Goal: Task Accomplishment & Management: Manage account settings

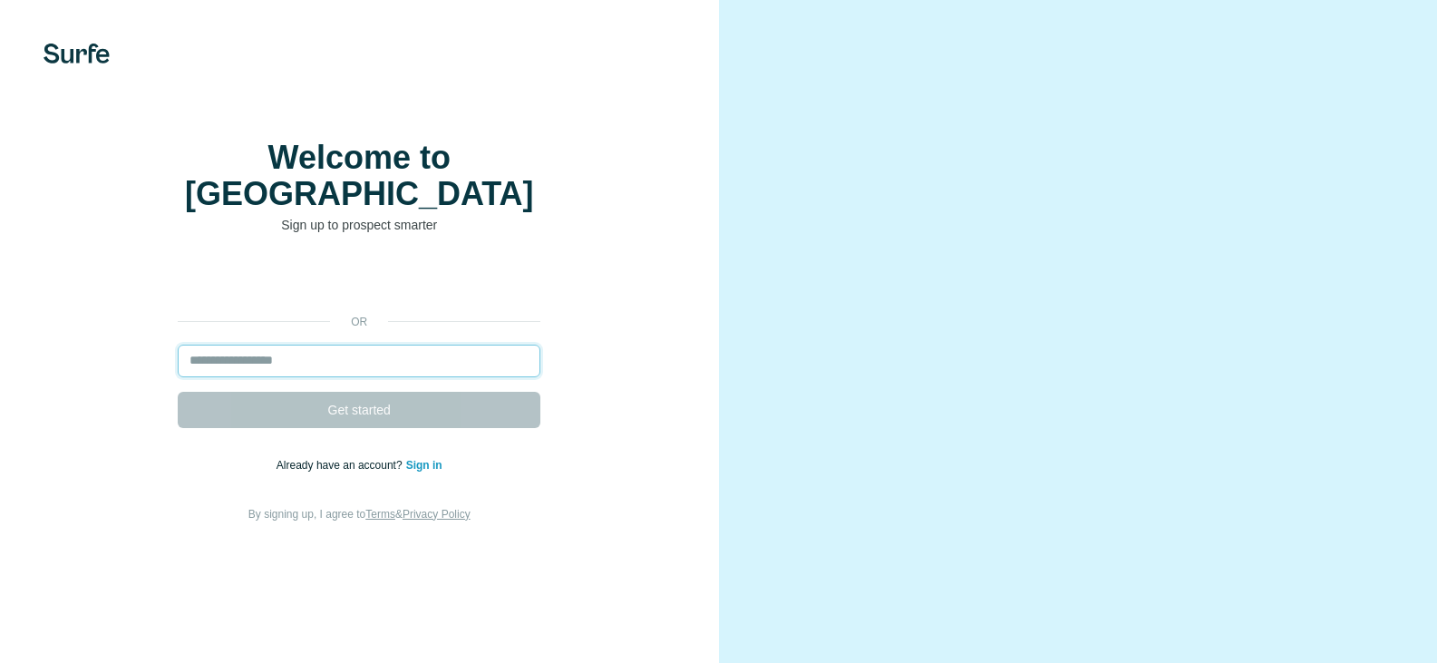
drag, startPoint x: 0, startPoint y: 0, endPoint x: 243, endPoint y: 400, distance: 467.8
click at [243, 377] on input "email" at bounding box center [359, 361] width 363 height 33
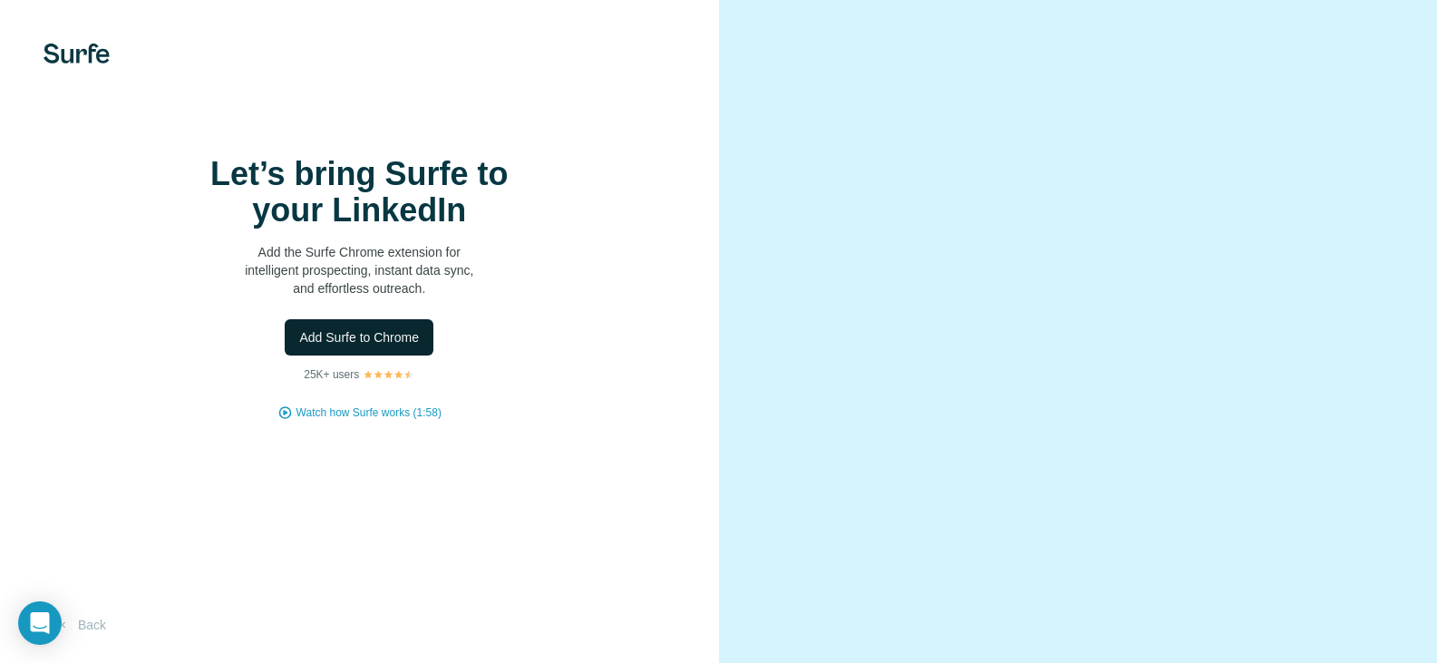
click at [340, 346] on span "Add Surfe to Chrome" at bounding box center [359, 337] width 120 height 18
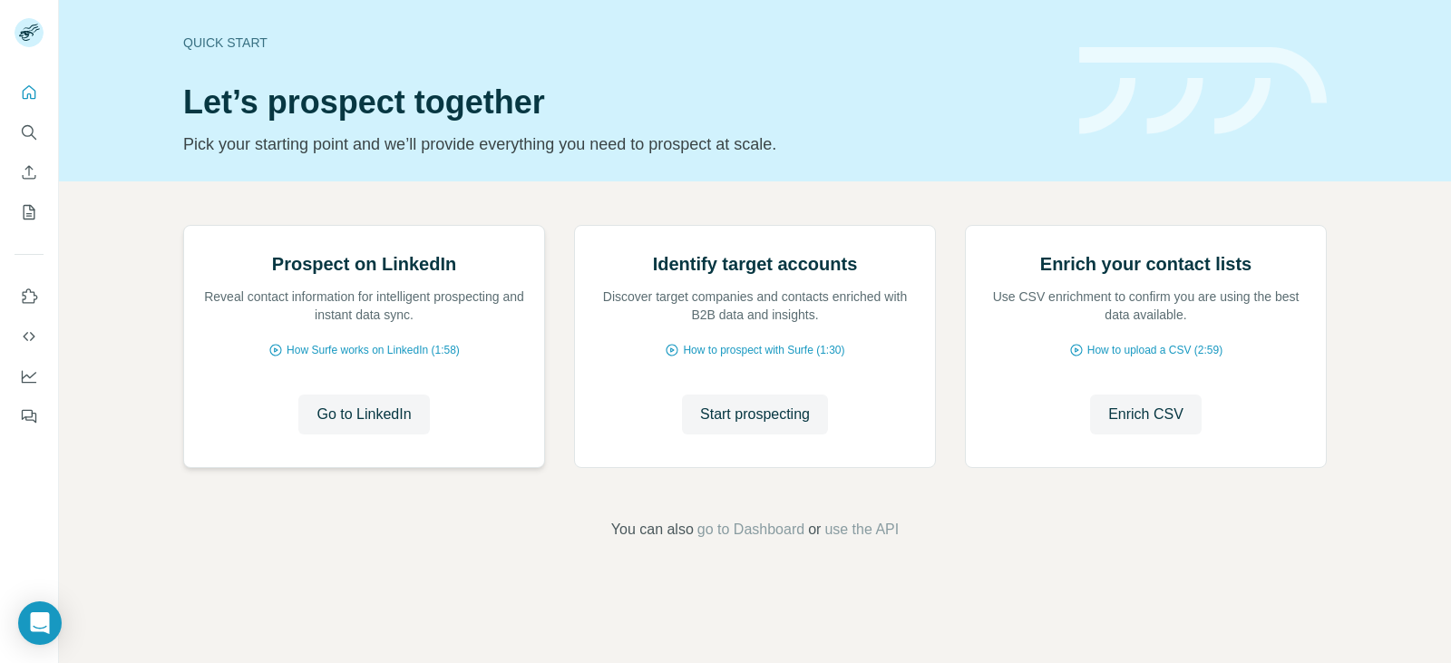
scroll to position [91, 0]
click at [362, 425] on span "Go to LinkedIn" at bounding box center [363, 414] width 94 height 22
click at [865, 540] on span "use the API" at bounding box center [861, 530] width 74 height 22
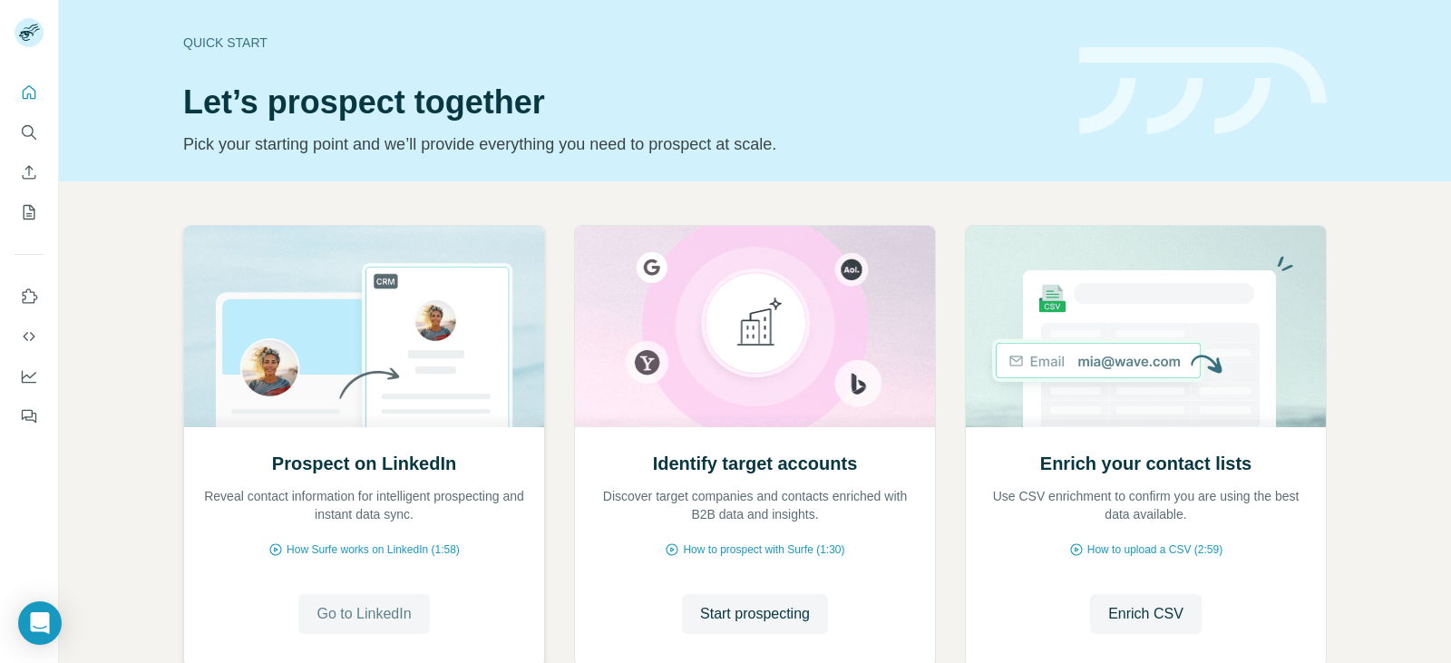
click at [364, 613] on span "Go to LinkedIn" at bounding box center [363, 614] width 94 height 22
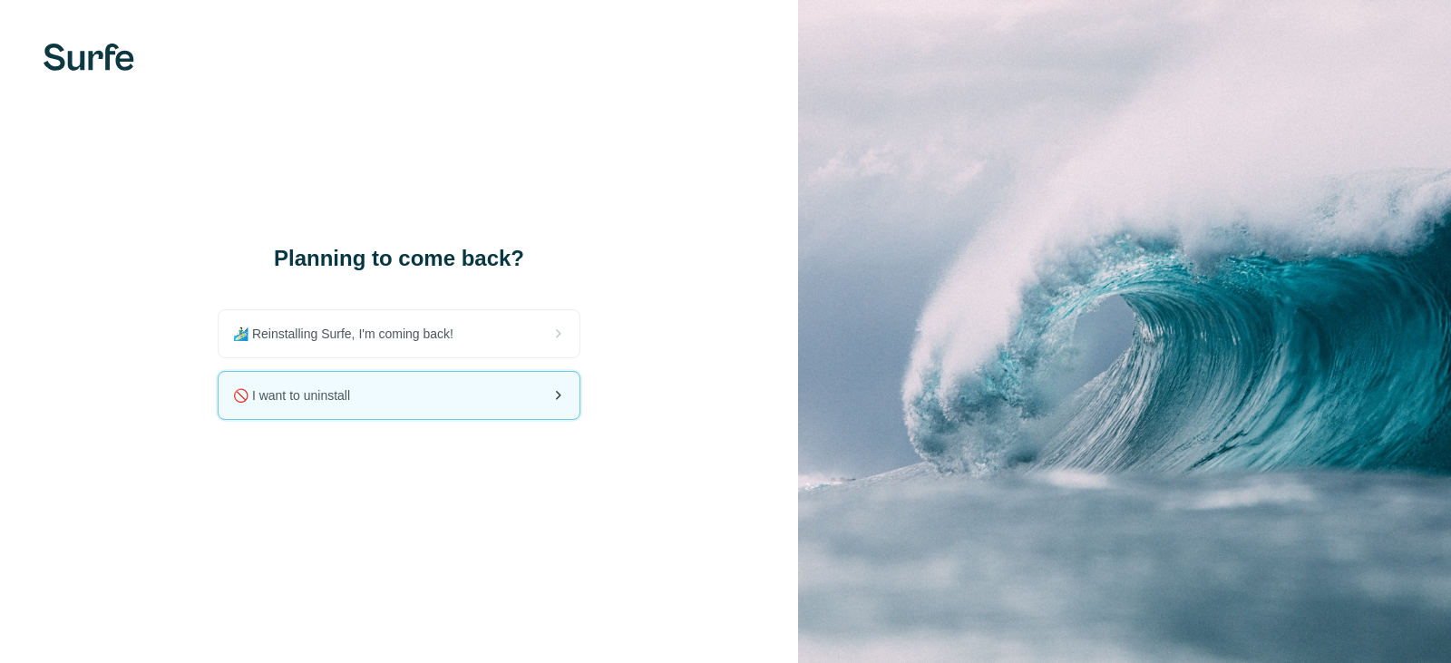
click at [352, 397] on span "🚫 I want to uninstall" at bounding box center [298, 395] width 131 height 18
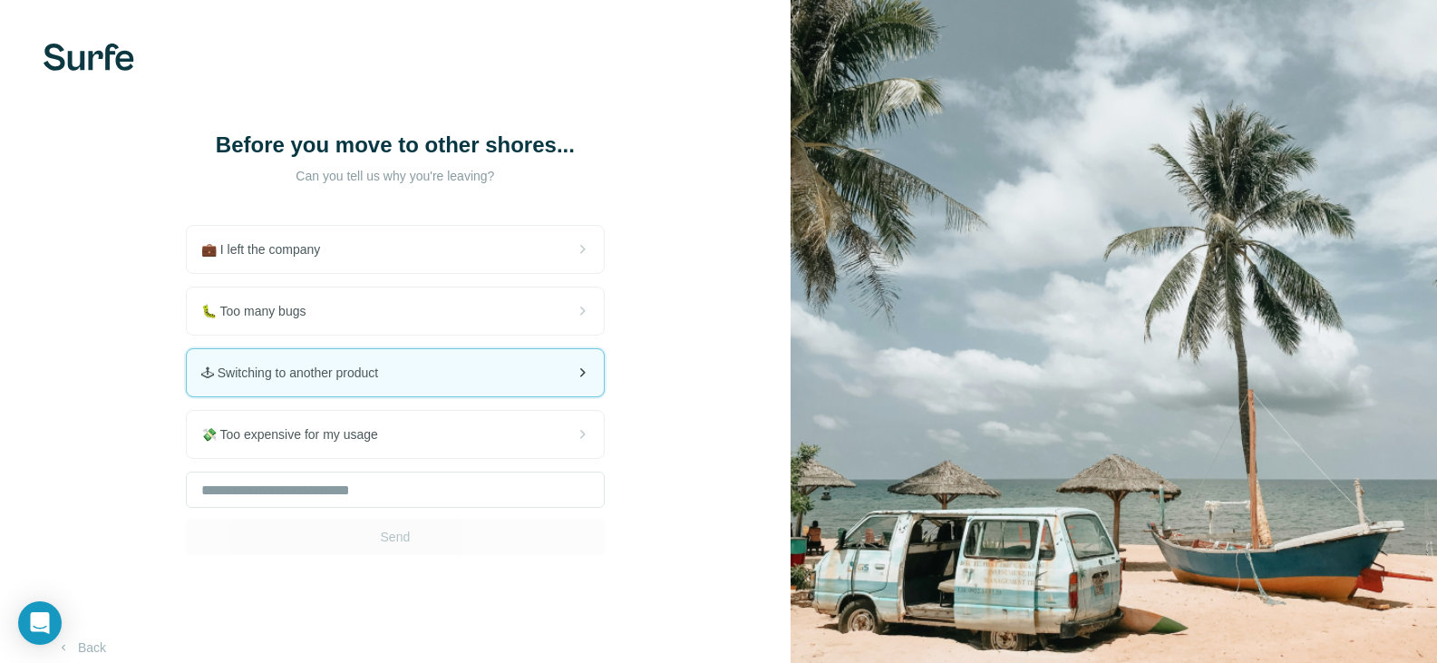
click at [333, 382] on span "🕹 Switching to another product" at bounding box center [296, 373] width 191 height 18
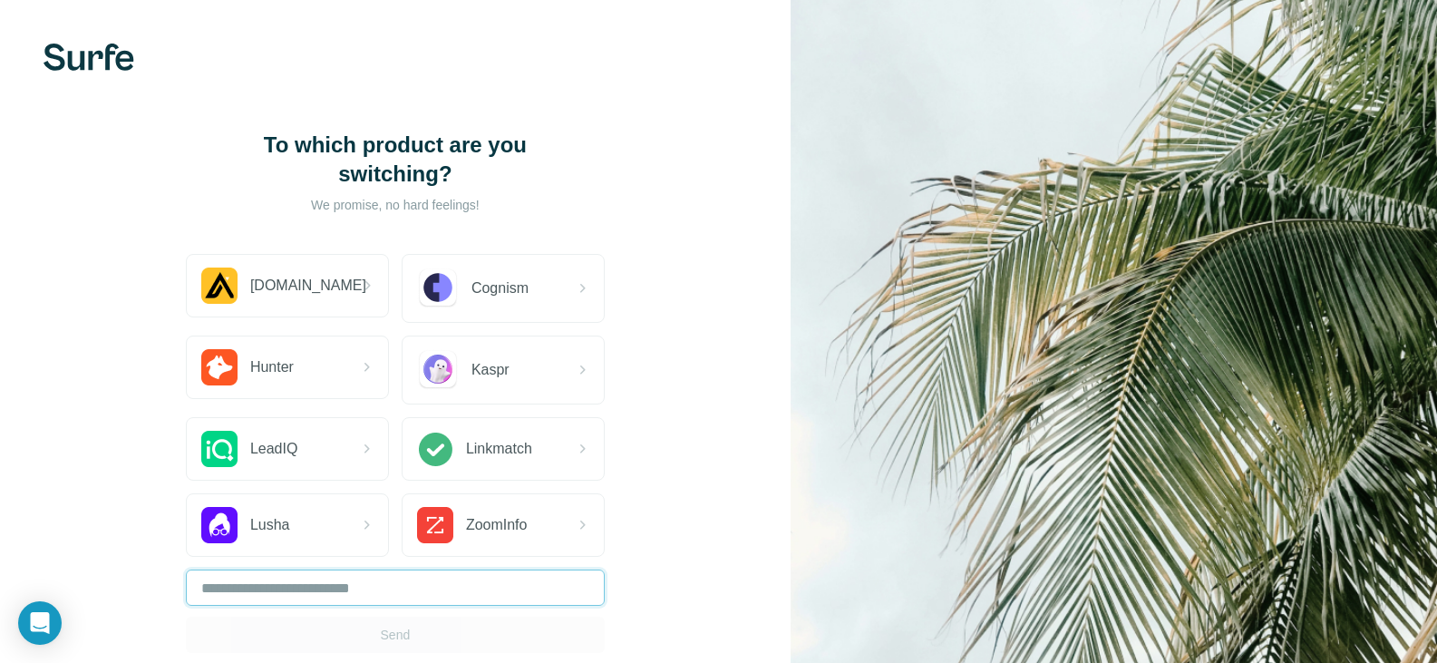
click at [333, 583] on input "text" at bounding box center [395, 587] width 419 height 36
type input "**"
click at [354, 636] on button "Send" at bounding box center [395, 634] width 419 height 36
